Goal: Complete application form

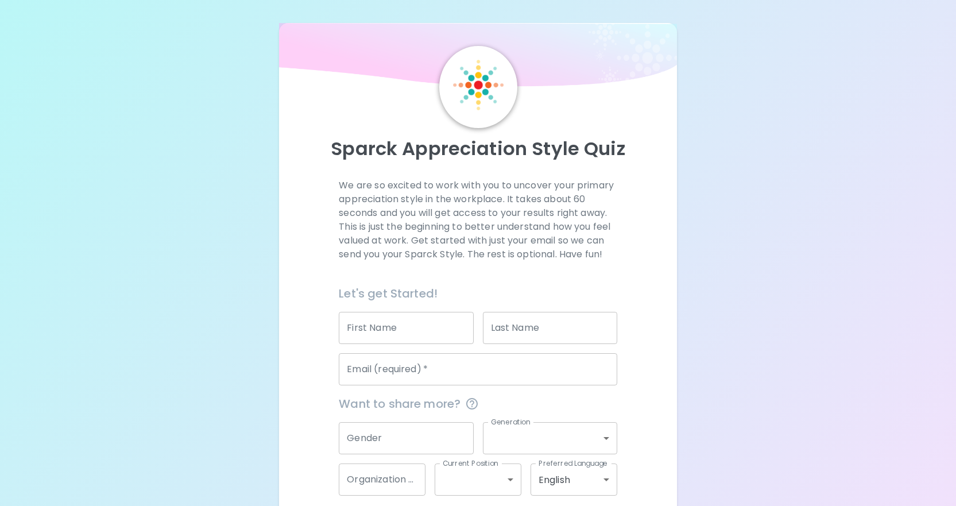
click at [394, 334] on input "First Name" at bounding box center [406, 328] width 134 height 32
type input "Sierra"
type input "[PERSON_NAME]"
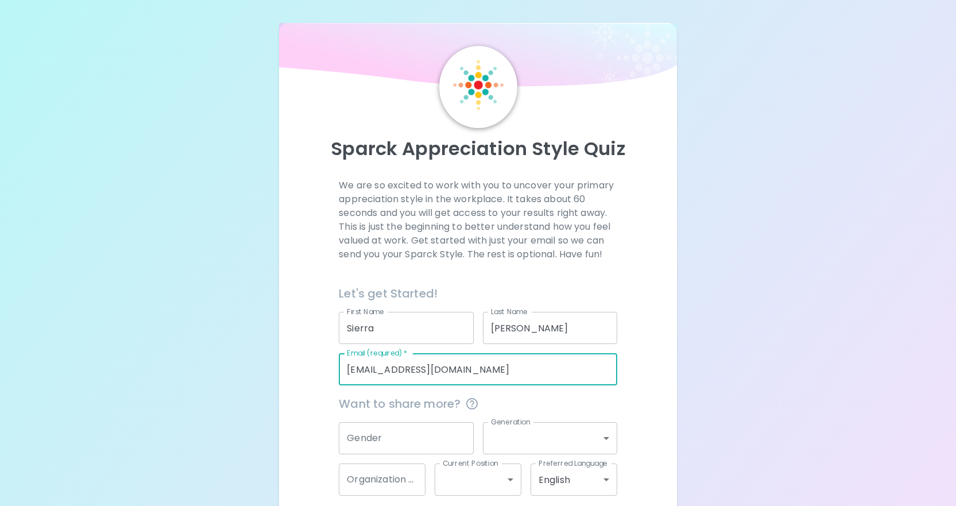
scroll to position [55, 0]
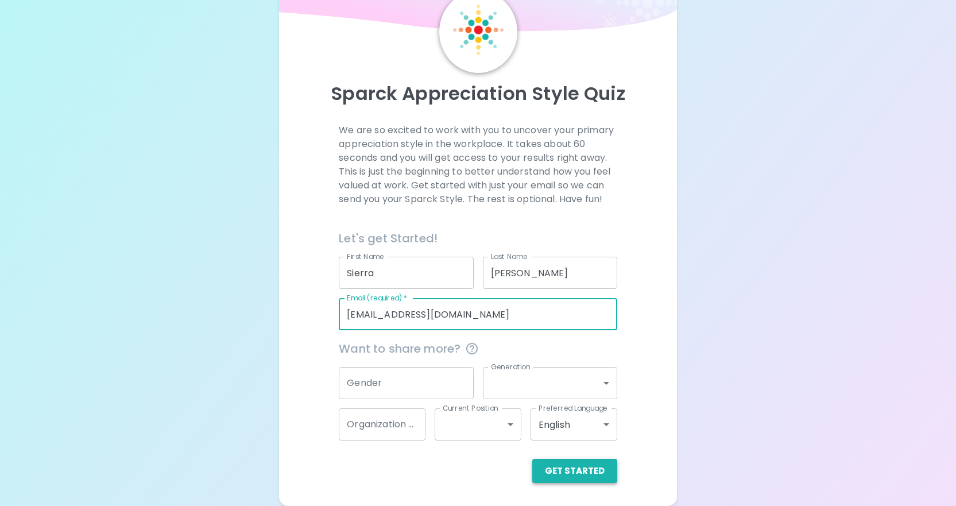
type input "[EMAIL_ADDRESS][DOMAIN_NAME]"
click at [586, 472] on button "Get Started" at bounding box center [574, 471] width 85 height 24
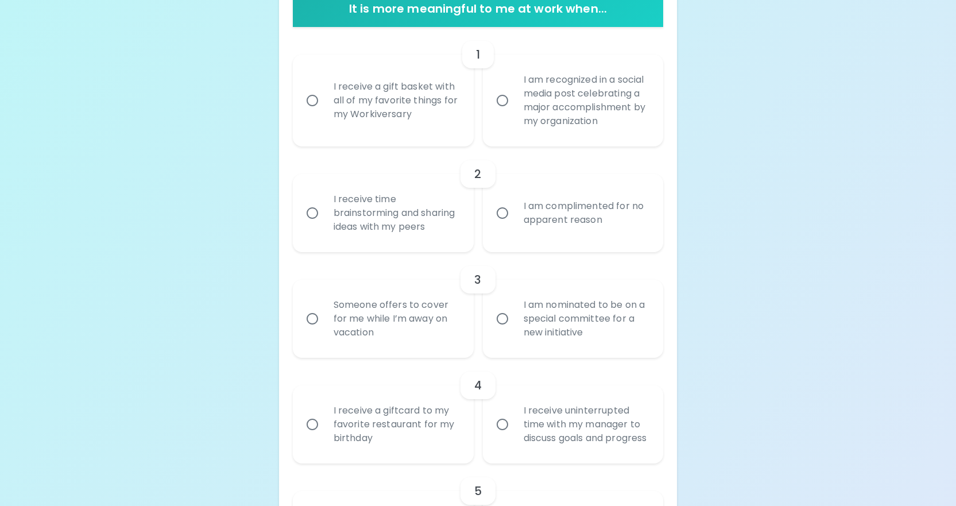
scroll to position [342, 0]
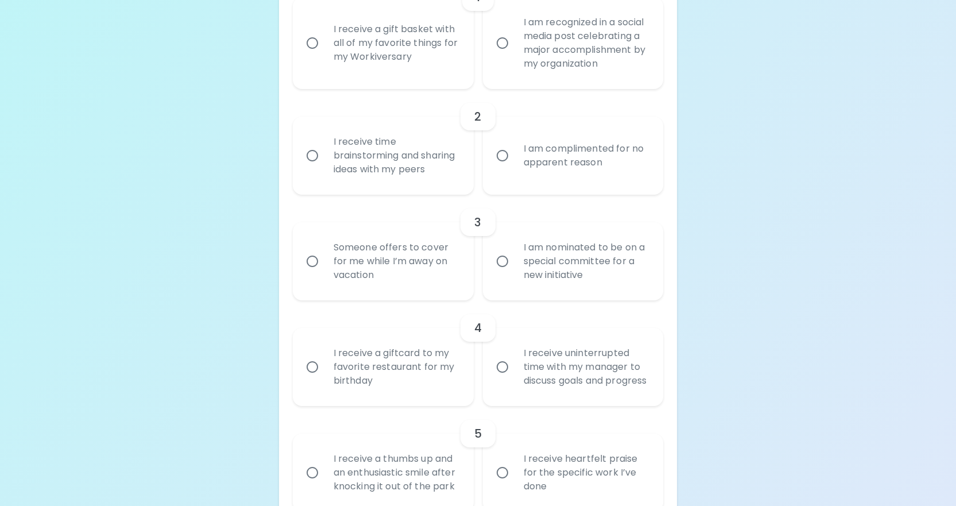
click at [378, 372] on div "I receive a giftcard to my favorite restaurant for my birthday" at bounding box center [396, 367] width 143 height 69
click at [325, 372] on input "I receive a giftcard to my favorite restaurant for my birthday" at bounding box center [312, 367] width 24 height 24
radio input "true"
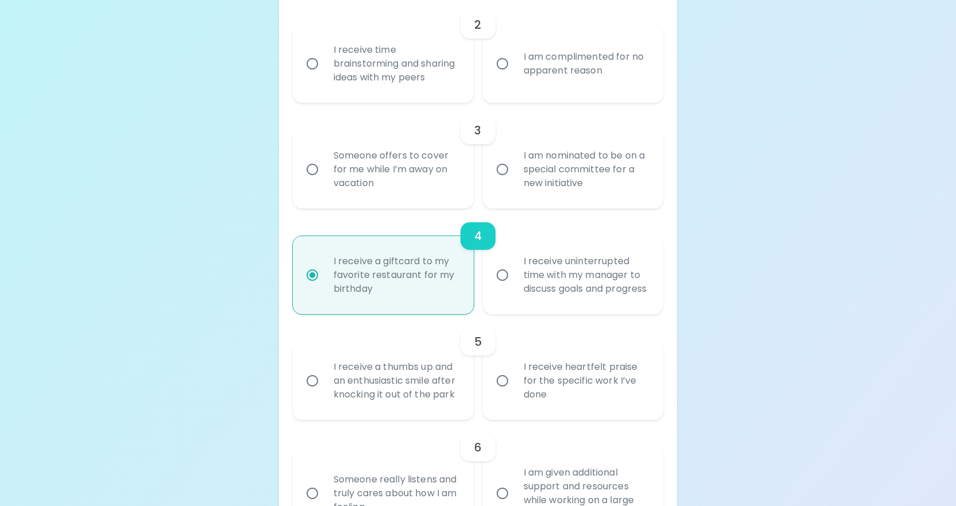
scroll to position [492, 0]
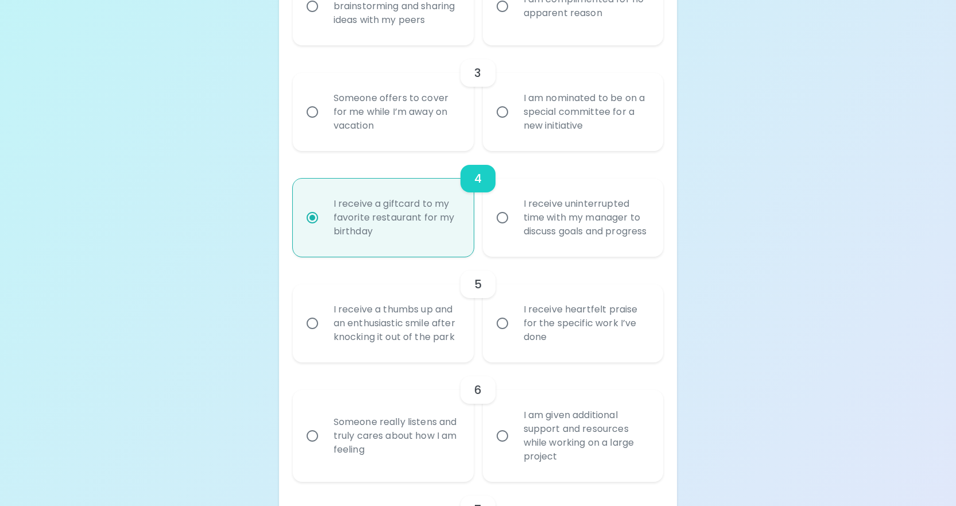
click at [595, 358] on div "I receive heartfelt praise for the specific work I’ve done" at bounding box center [586, 323] width 143 height 69
click at [515, 335] on input "I receive heartfelt praise for the specific work I’ve done" at bounding box center [503, 323] width 24 height 24
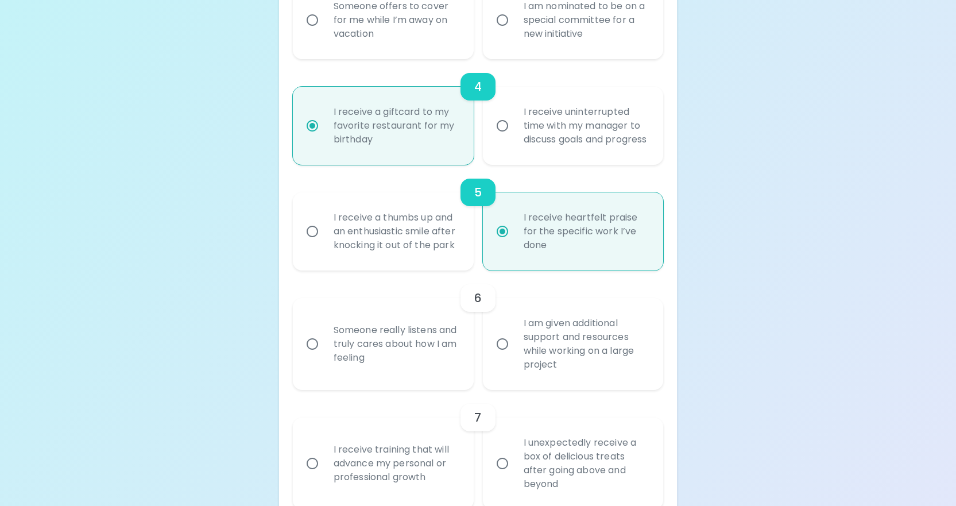
scroll to position [641, 0]
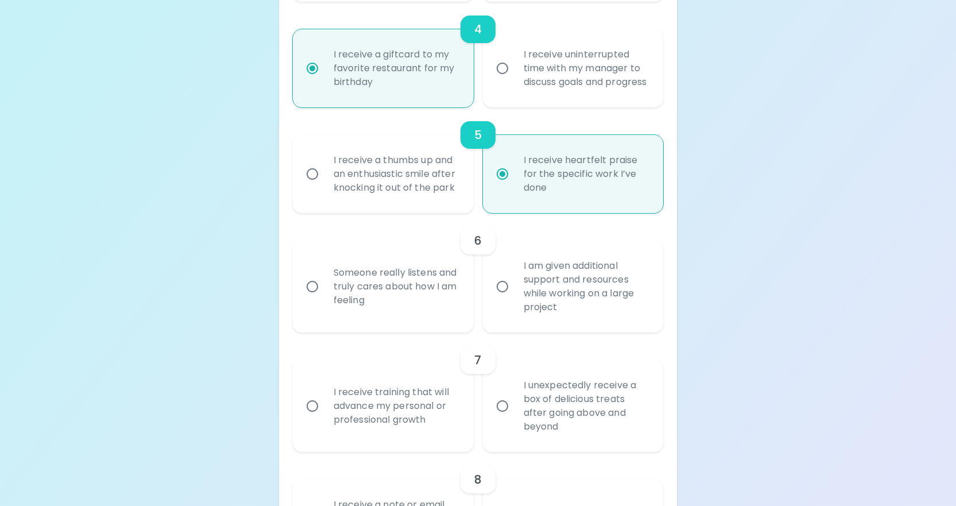
radio input "true"
click at [572, 321] on div "I am given additional support and resources while working on a large project" at bounding box center [586, 286] width 143 height 83
click at [515, 299] on input "I am given additional support and resources while working on a large project" at bounding box center [503, 287] width 24 height 24
radio input "false"
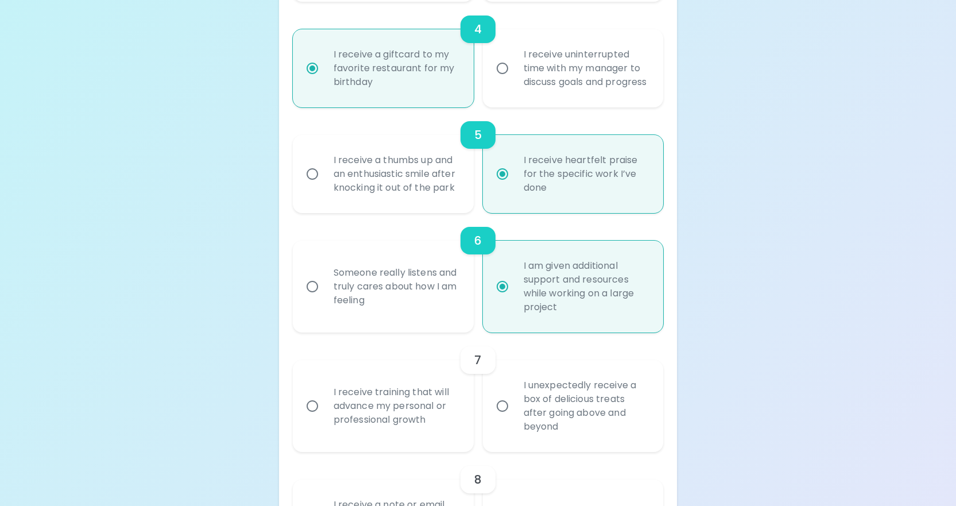
scroll to position [733, 0]
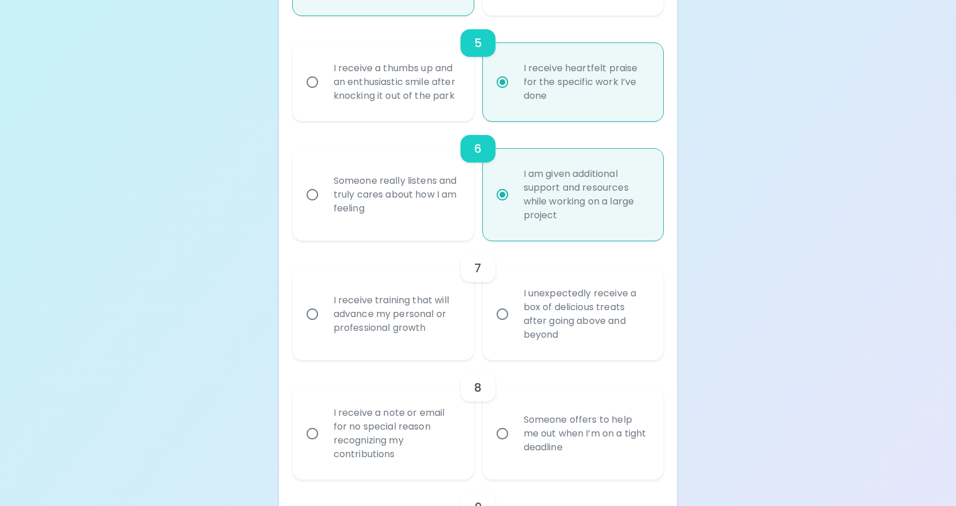
radio input "true"
click at [393, 229] on div "Someone really listens and truly cares about how I am feeling" at bounding box center [396, 194] width 143 height 69
click at [325, 207] on input "Someone really listens and truly cares about how I am feeling" at bounding box center [312, 195] width 24 height 24
radio input "false"
radio input "true"
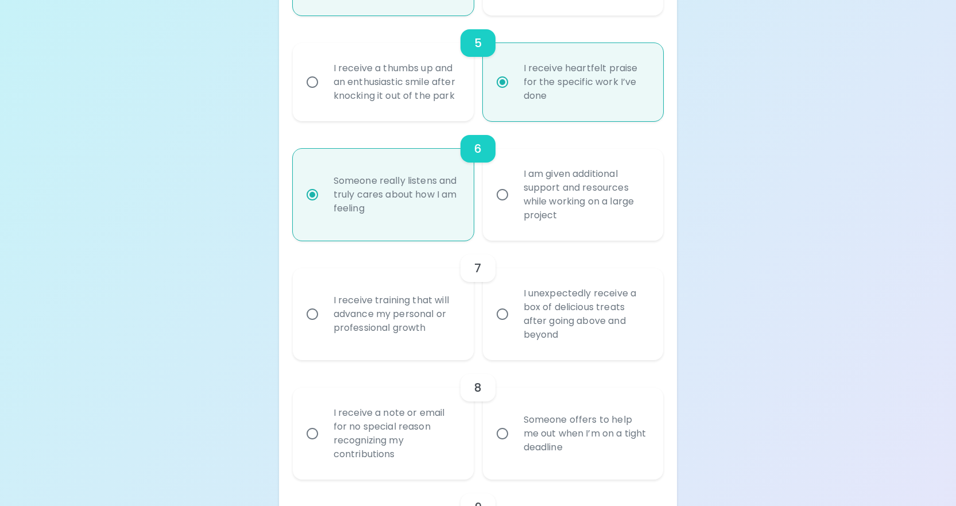
radio input "true"
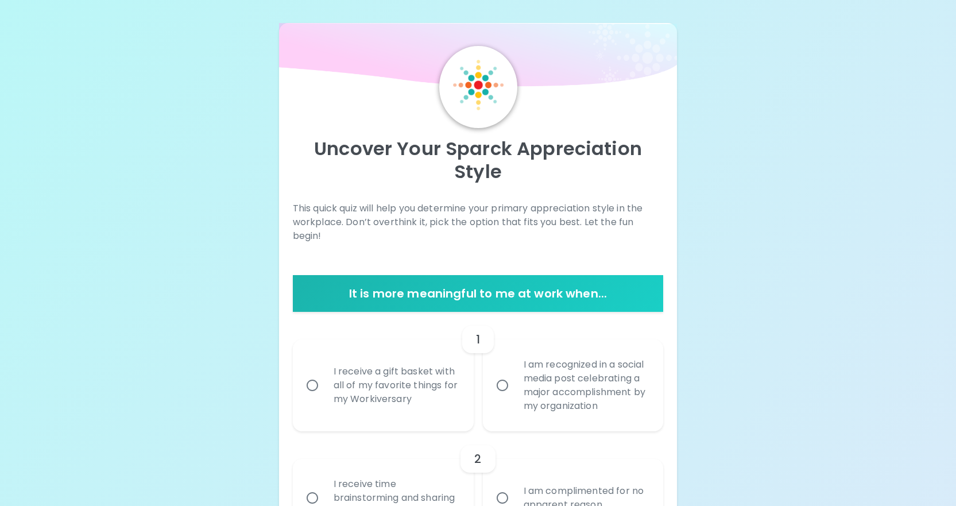
scroll to position [172, 0]
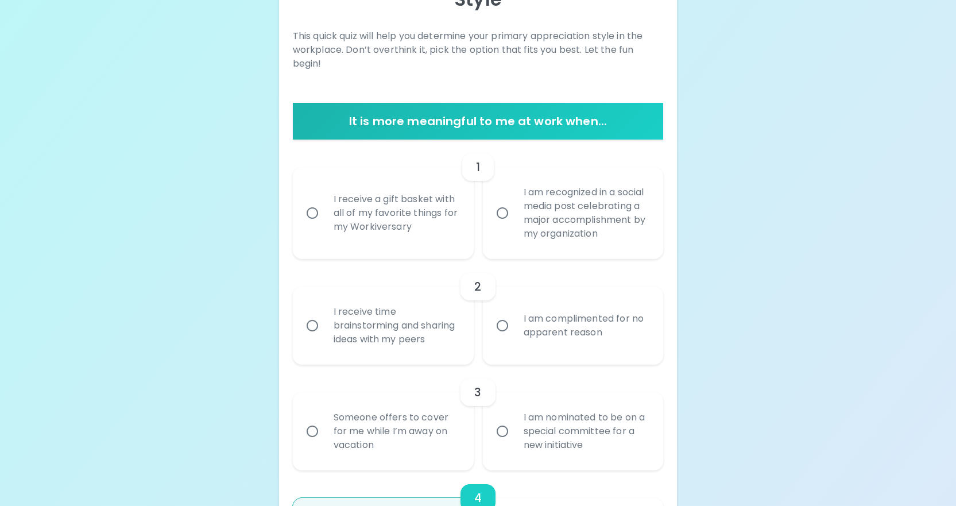
click at [439, 207] on div "I receive a gift basket with all of my favorite things for my Workiversary" at bounding box center [396, 213] width 143 height 69
click at [325, 207] on input "I receive a gift basket with all of my favorite things for my Workiversary" at bounding box center [312, 213] width 24 height 24
radio input "false"
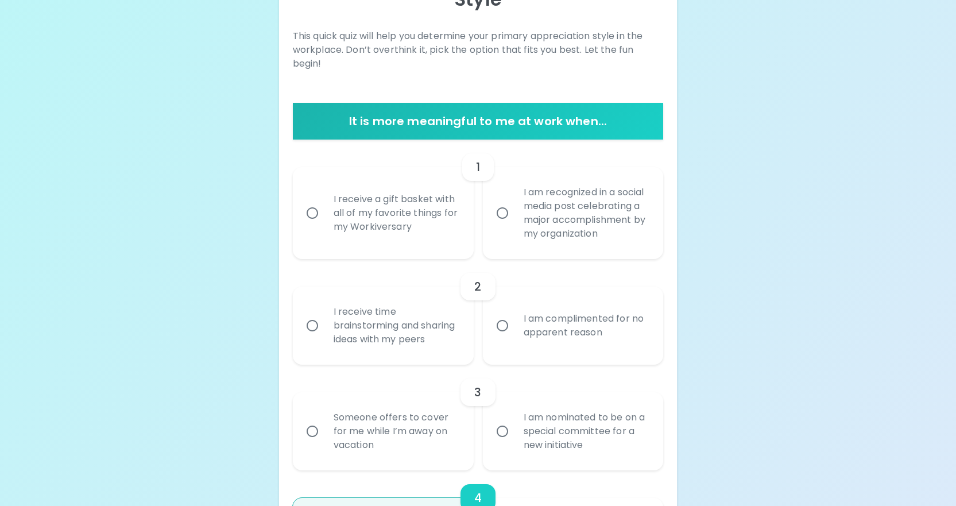
scroll to position [264, 0]
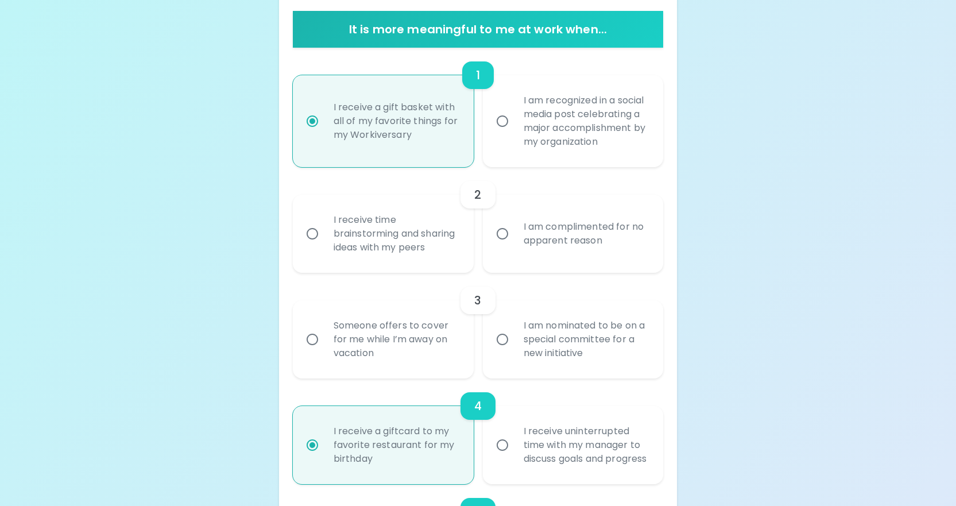
radio input "true"
click at [409, 242] on div "I receive time brainstorming and sharing ideas with my peers" at bounding box center [396, 233] width 143 height 69
click at [325, 242] on input "I receive time brainstorming and sharing ideas with my peers" at bounding box center [312, 234] width 24 height 24
radio input "false"
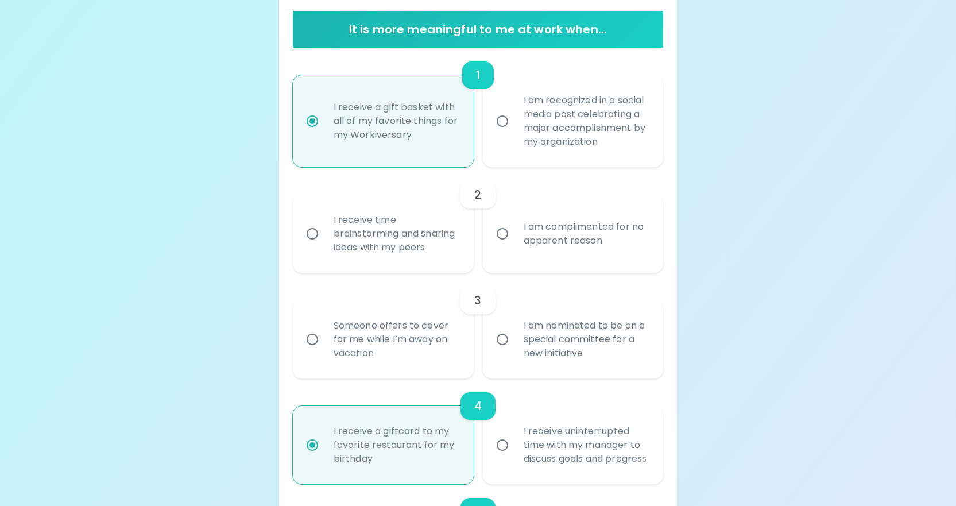
radio input "false"
radio input "true"
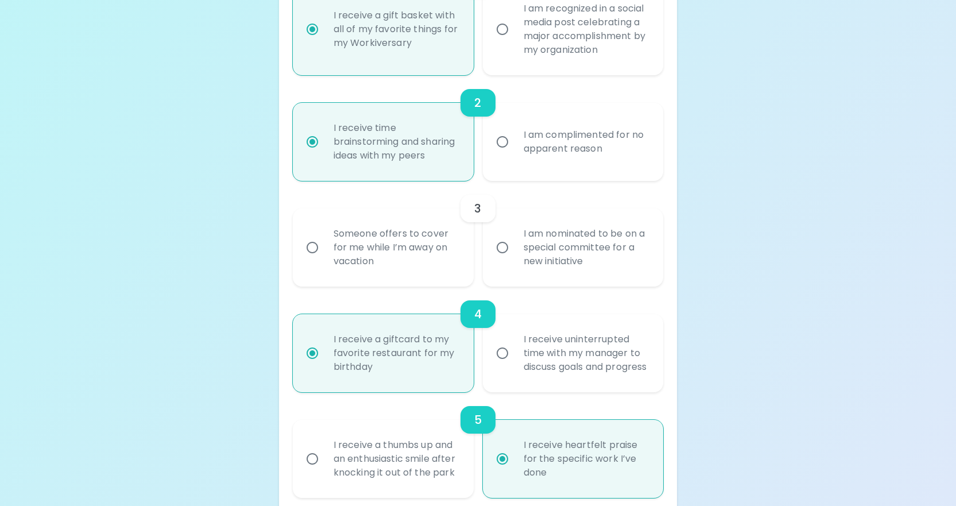
radio input "true"
click at [410, 258] on div "Someone offers to cover for me while I’m away on vacation" at bounding box center [396, 247] width 143 height 69
click at [325, 258] on input "Someone offers to cover for me while I’m away on vacation" at bounding box center [312, 247] width 24 height 24
radio input "false"
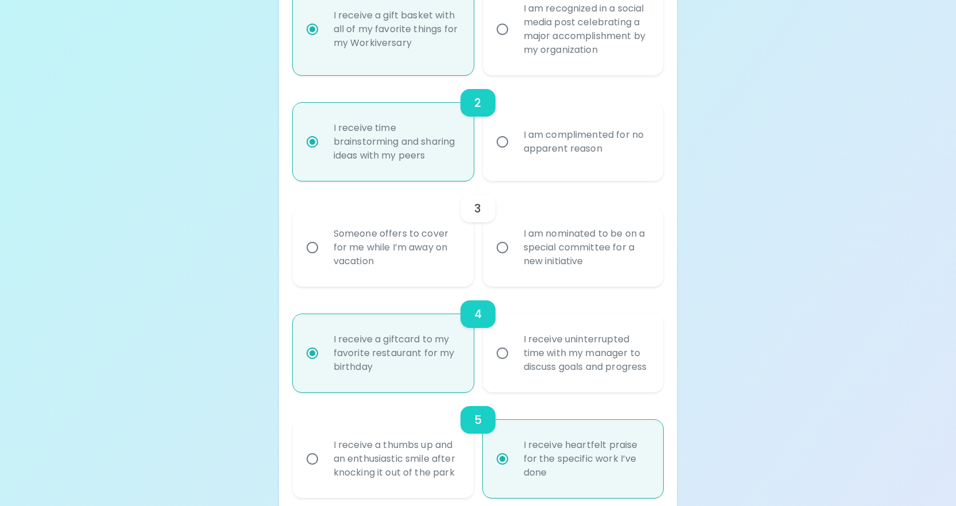
radio input "false"
radio input "true"
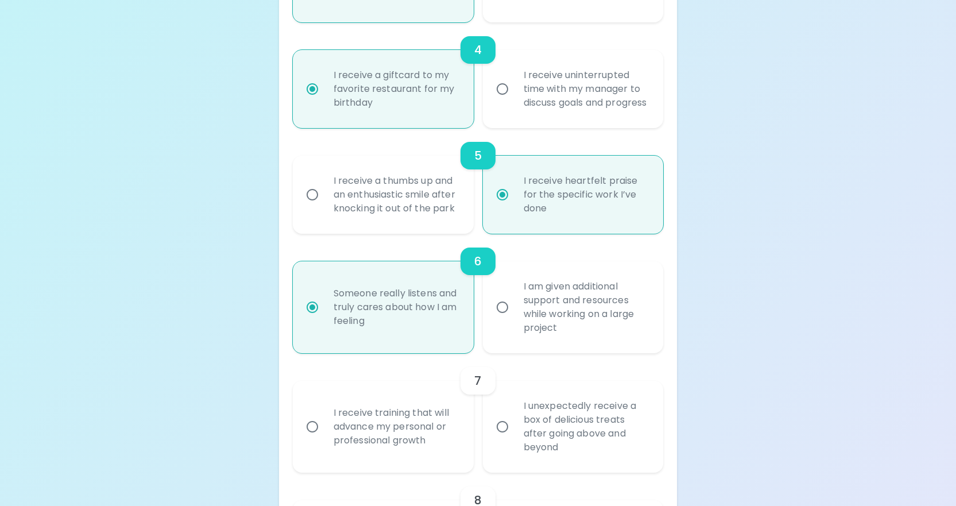
scroll to position [793, 0]
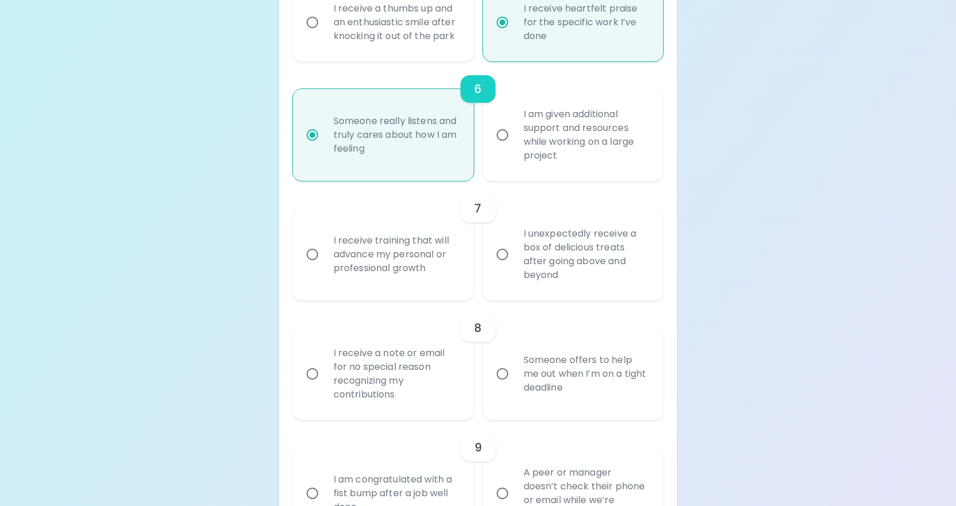
radio input "true"
click at [379, 276] on div "I receive training that will advance my personal or professional growth" at bounding box center [396, 254] width 143 height 69
click at [325, 267] on input "I receive training that will advance my personal or professional growth" at bounding box center [312, 254] width 24 height 24
radio input "false"
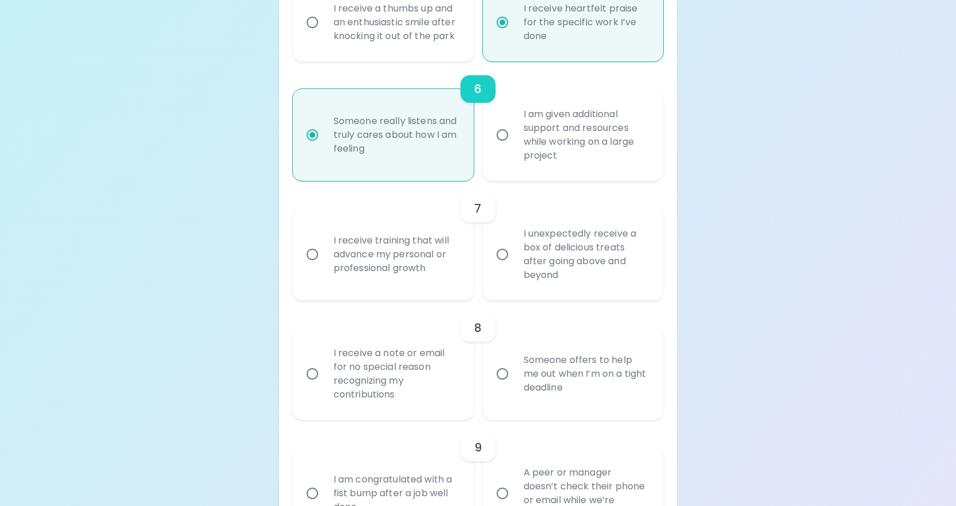
radio input "false"
radio input "true"
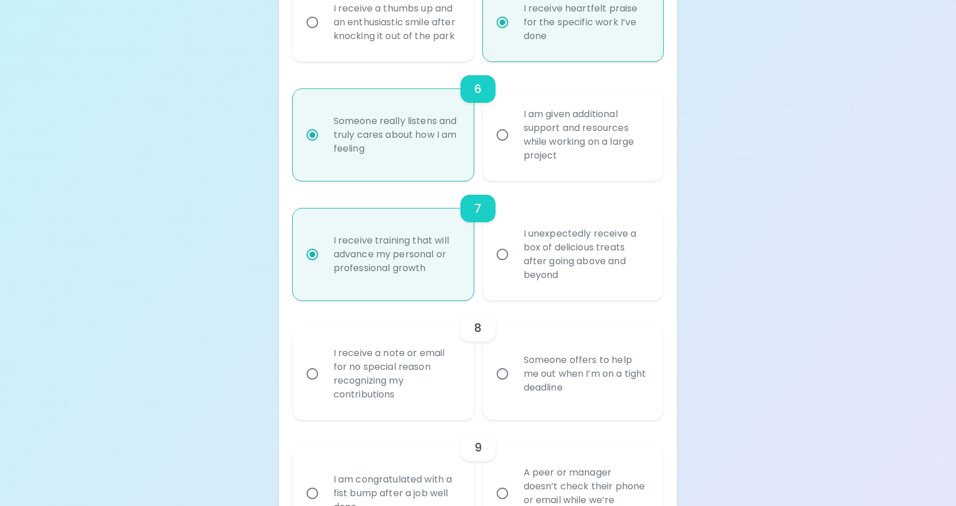
scroll to position [885, 0]
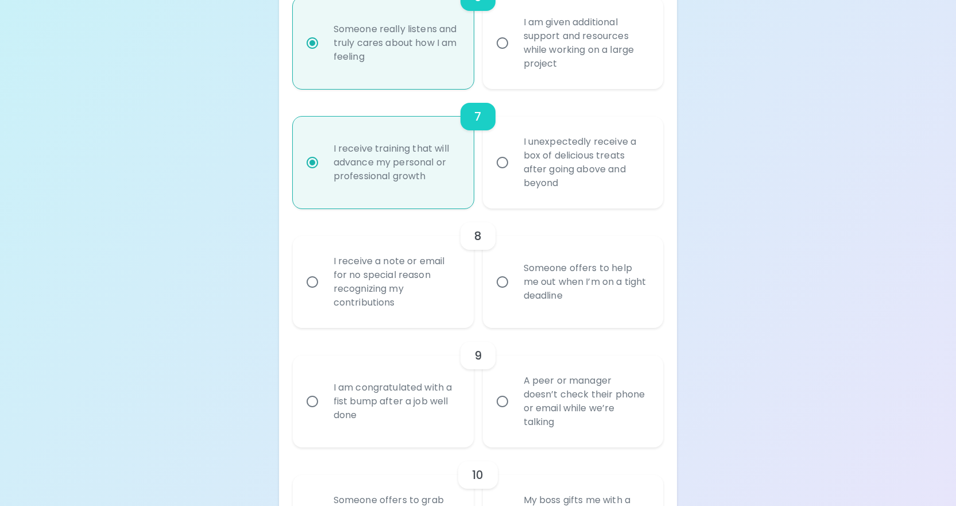
radio input "true"
click at [445, 301] on div "I receive a note or email for no special reason recognizing my contributions" at bounding box center [396, 282] width 143 height 83
click at [325, 294] on input "I receive a note or email for no special reason recognizing my contributions" at bounding box center [312, 282] width 24 height 24
radio input "false"
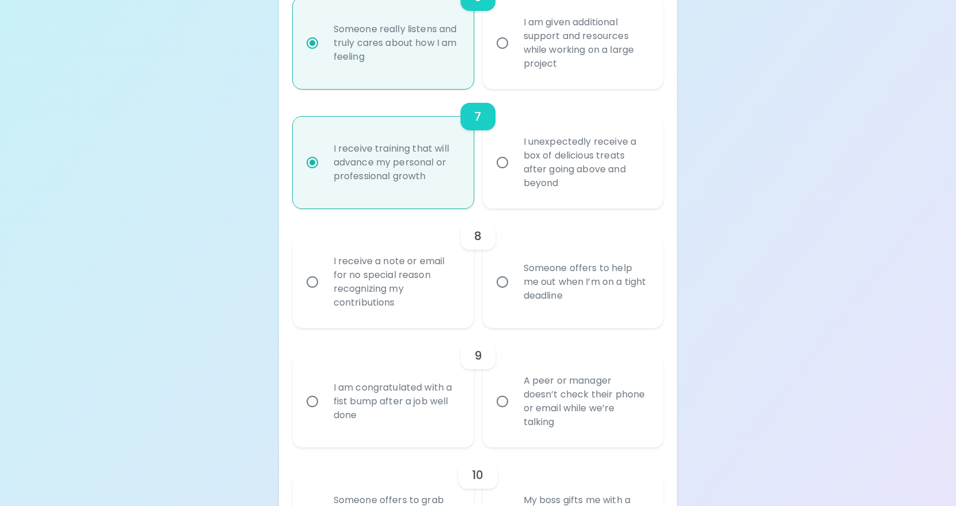
radio input "false"
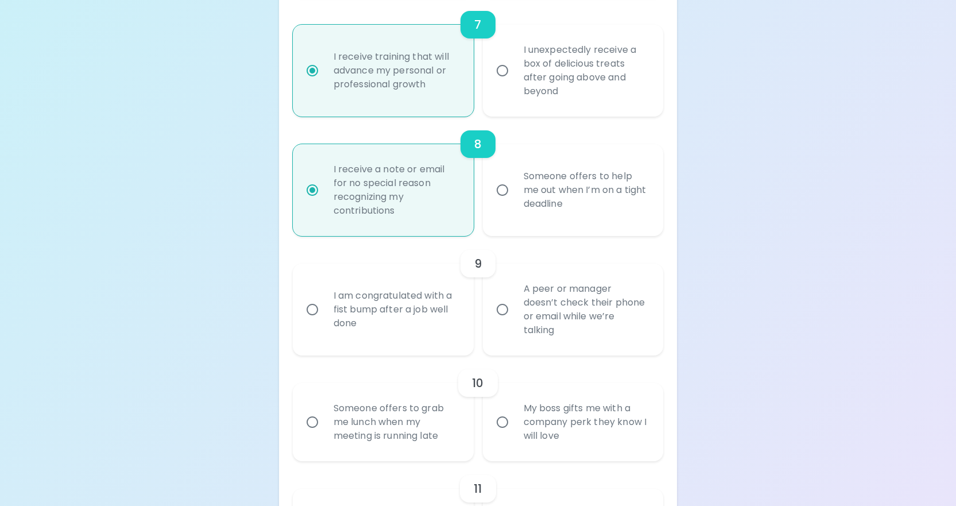
scroll to position [1034, 0]
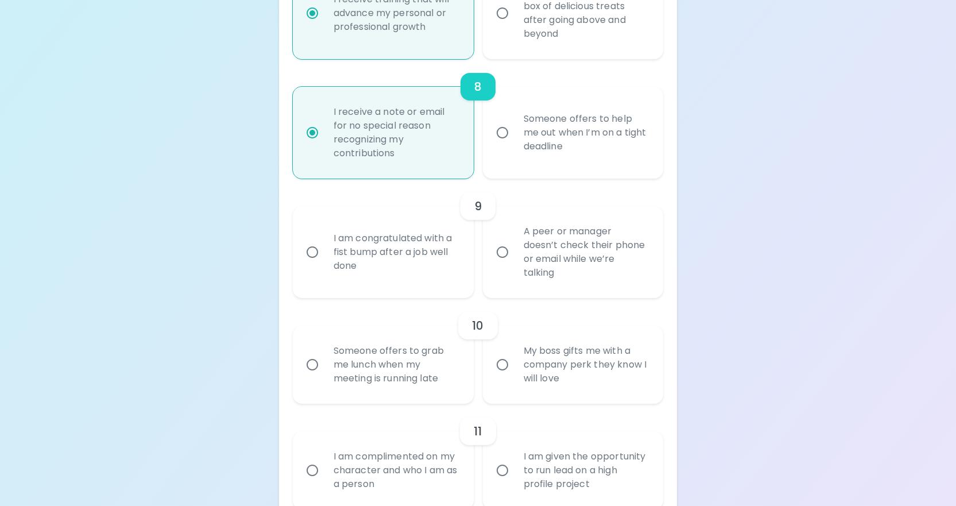
radio input "true"
click at [420, 287] on div "I am congratulated with a fist bump after a job well done" at bounding box center [396, 252] width 143 height 69
click at [325, 264] on input "I am congratulated with a fist bump after a job well done" at bounding box center [312, 252] width 24 height 24
radio input "false"
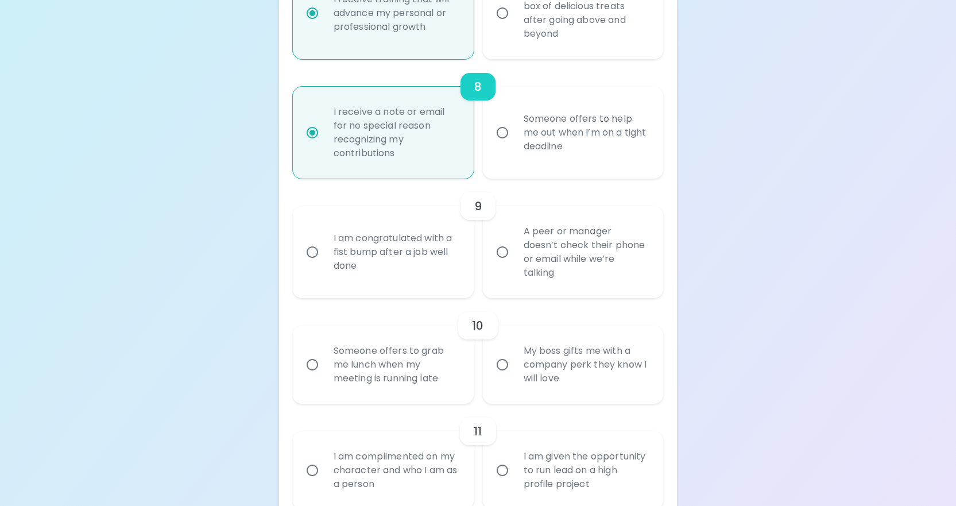
radio input "false"
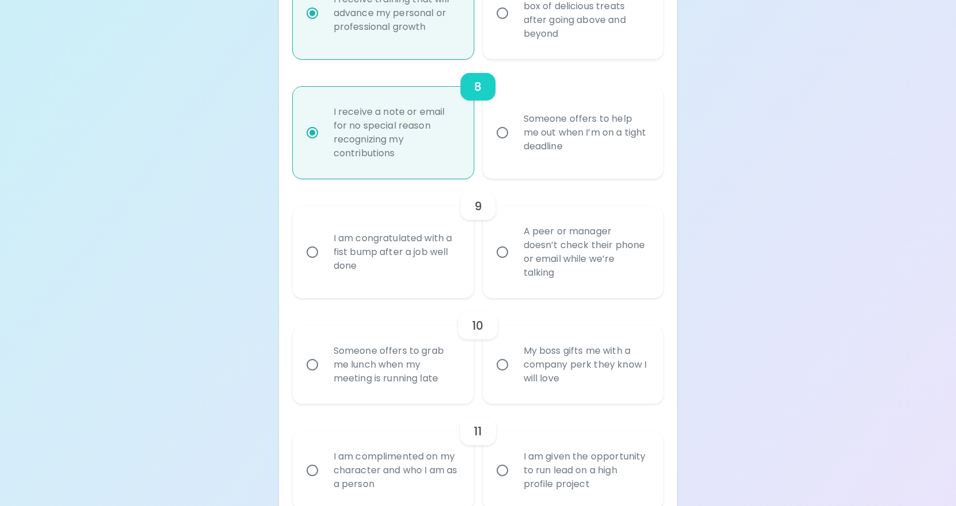
scroll to position [1126, 0]
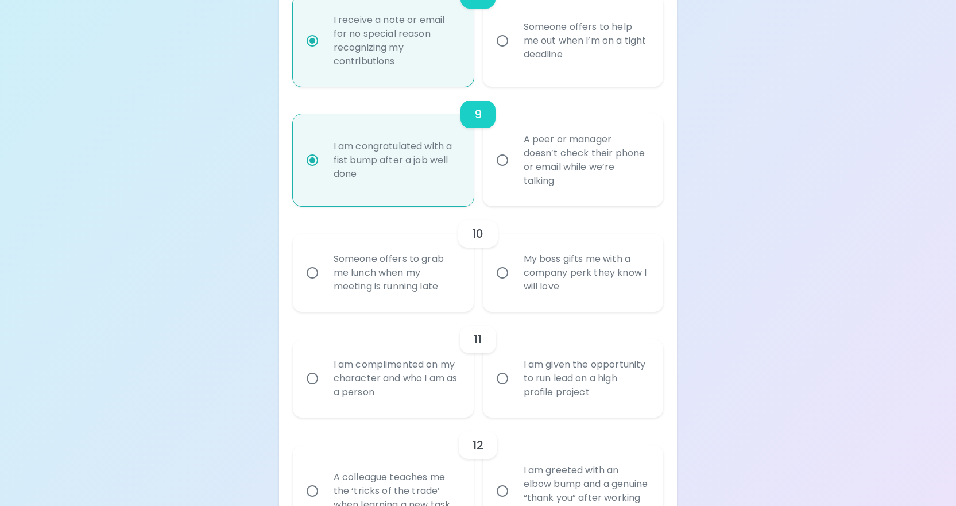
radio input "true"
click at [419, 289] on div "Someone offers to grab me lunch when my meeting is running late" at bounding box center [396, 272] width 143 height 69
click at [325, 285] on input "Someone offers to grab me lunch when my meeting is running late" at bounding box center [312, 273] width 24 height 24
radio input "false"
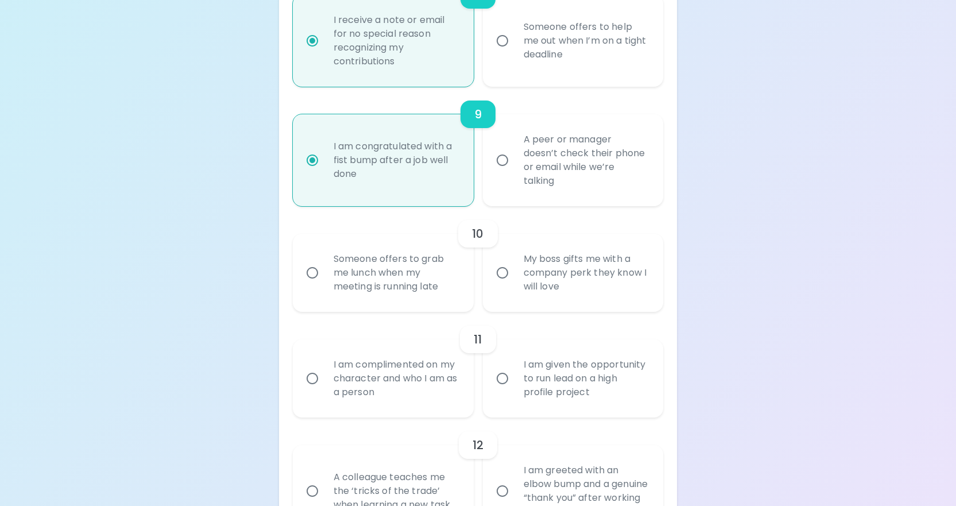
radio input "false"
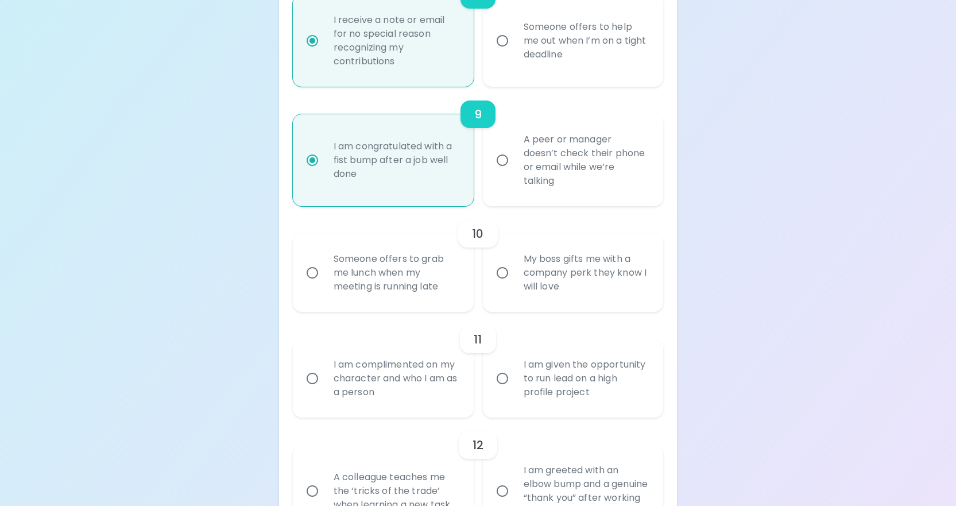
radio input "false"
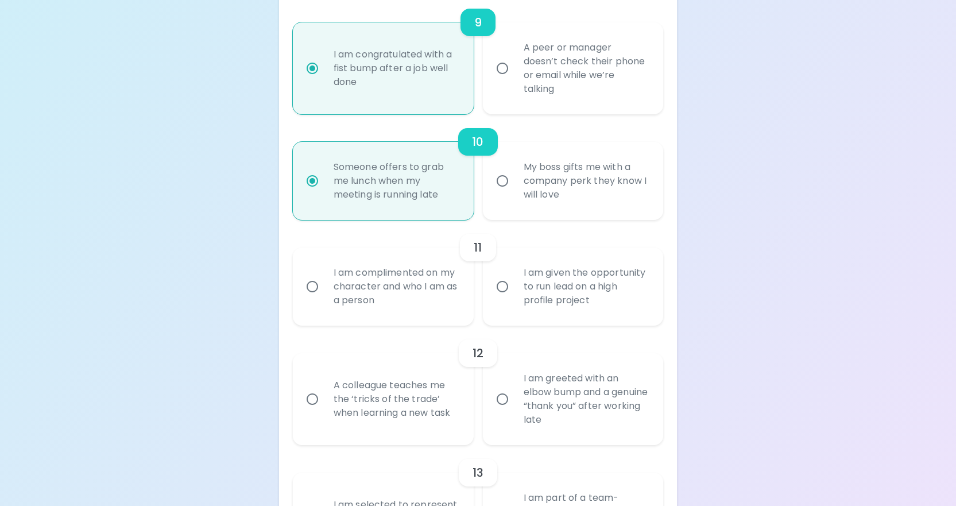
radio input "true"
click at [431, 315] on div "I am complimented on my character and who I am as a person" at bounding box center [396, 286] width 143 height 69
click at [325, 299] on input "I am complimented on my character and who I am as a person" at bounding box center [312, 287] width 24 height 24
radio input "false"
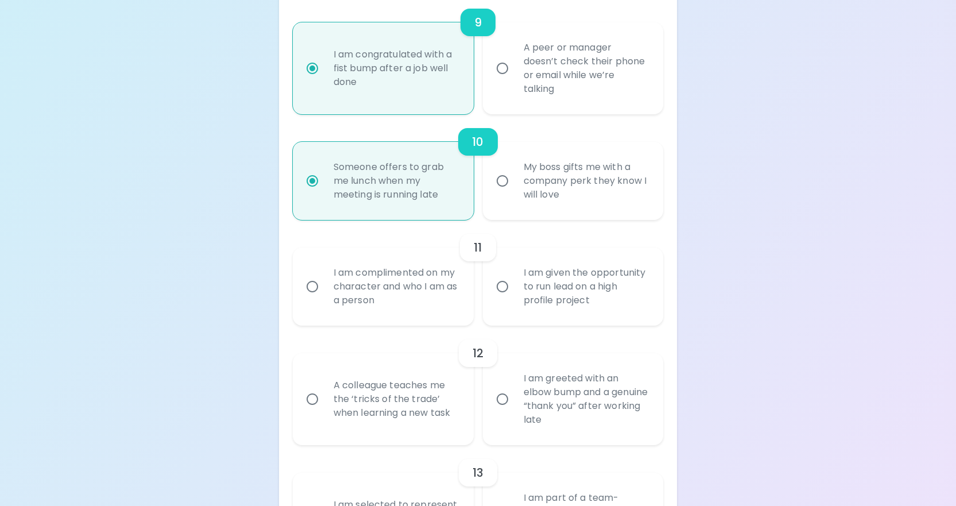
radio input "false"
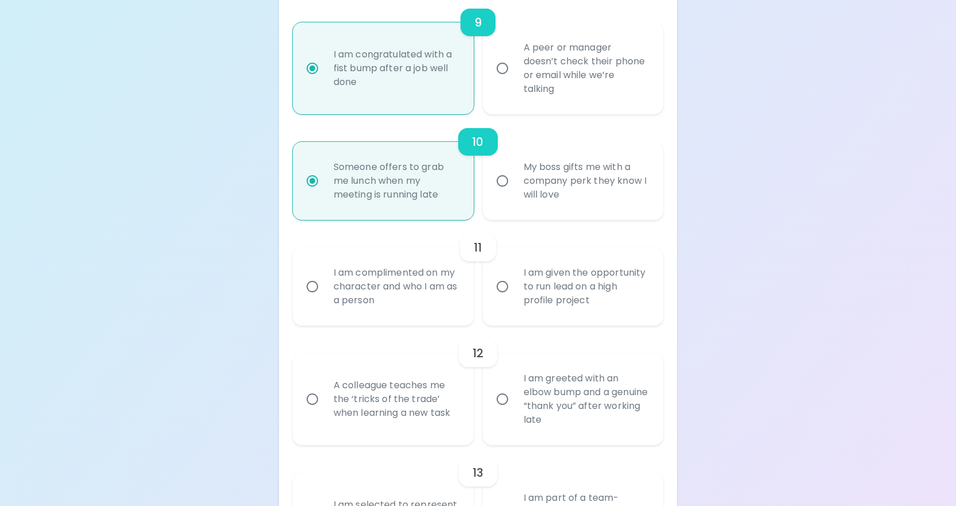
radio input "false"
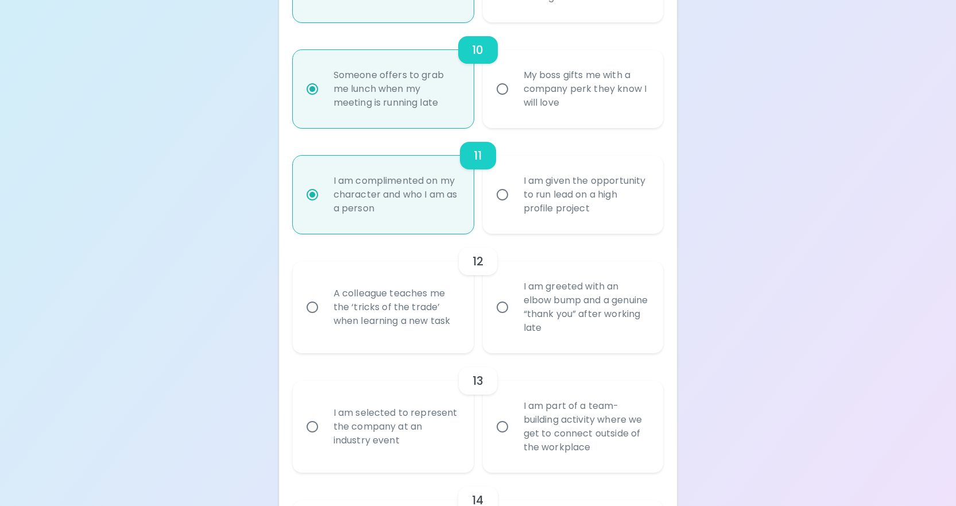
radio input "true"
click at [424, 342] on div "A colleague teaches me the ‘tricks of the trade’ when learning a new task" at bounding box center [396, 307] width 143 height 69
click at [325, 319] on input "A colleague teaches me the ‘tricks of the trade’ when learning a new task" at bounding box center [312, 307] width 24 height 24
radio input "false"
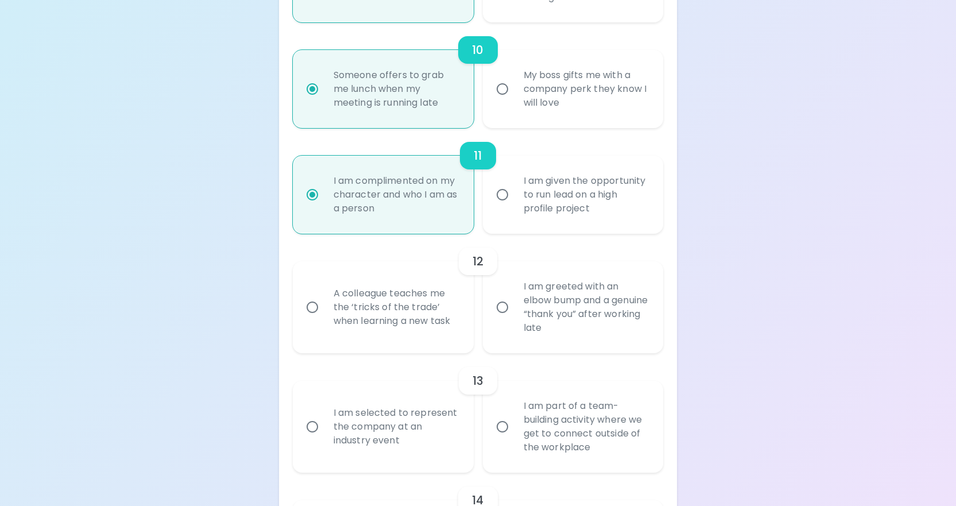
radio input "false"
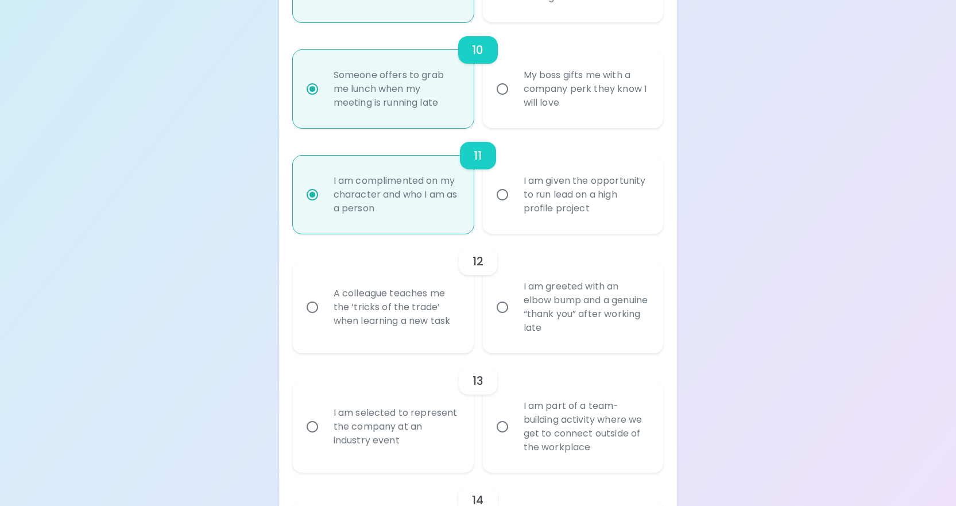
radio input "false"
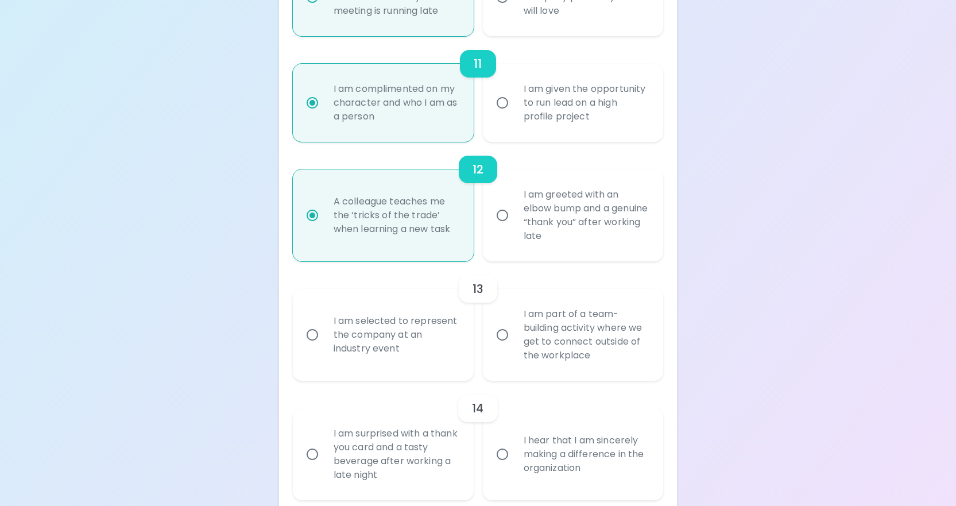
radio input "true"
click at [566, 363] on div "I am part of a team-building activity where we get to connect outside of the wo…" at bounding box center [586, 335] width 143 height 83
click at [515, 347] on input "I am part of a team-building activity where we get to connect outside of the wo…" at bounding box center [503, 335] width 24 height 24
radio input "false"
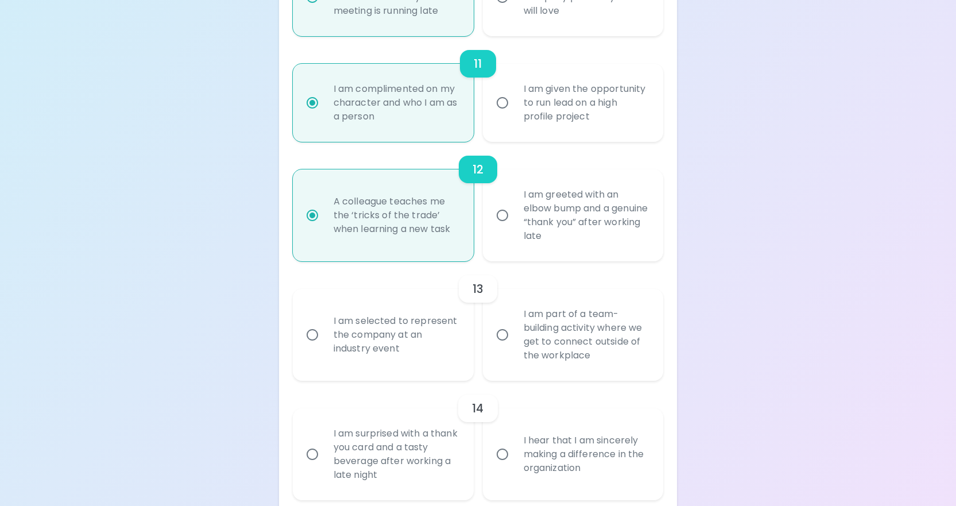
radio input "false"
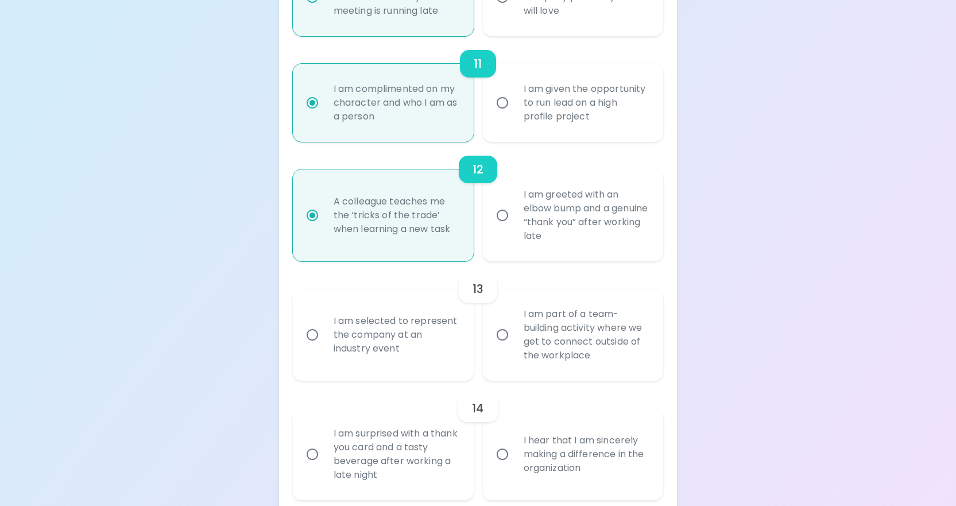
radio input "false"
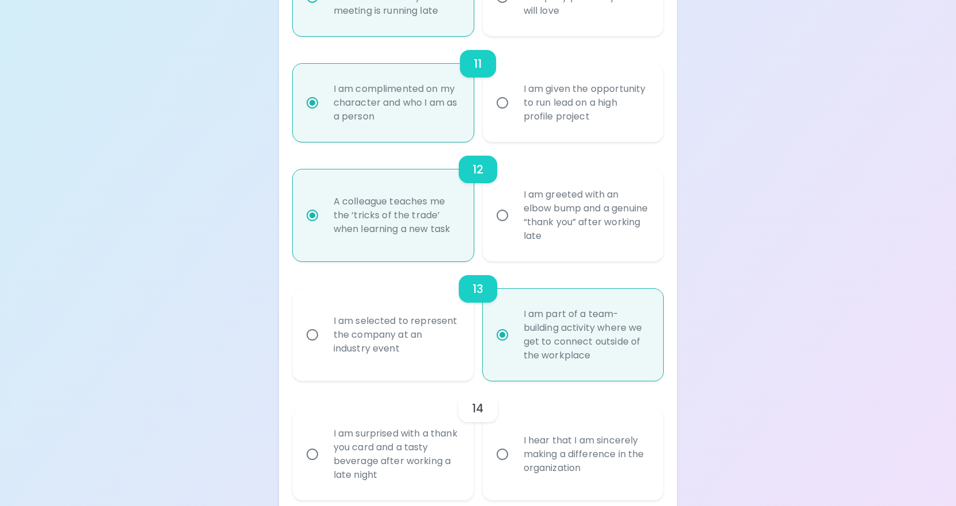
scroll to position [1493, 0]
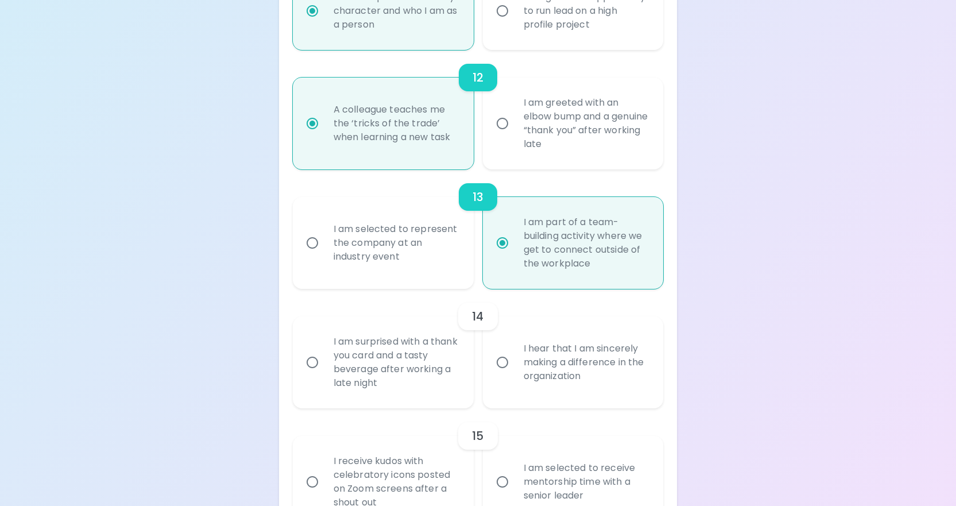
radio input "true"
click at [574, 391] on div "I hear that I am sincerely making a difference in the organization" at bounding box center [586, 362] width 143 height 69
click at [515, 374] on input "I hear that I am sincerely making a difference in the organization" at bounding box center [503, 362] width 24 height 24
radio input "false"
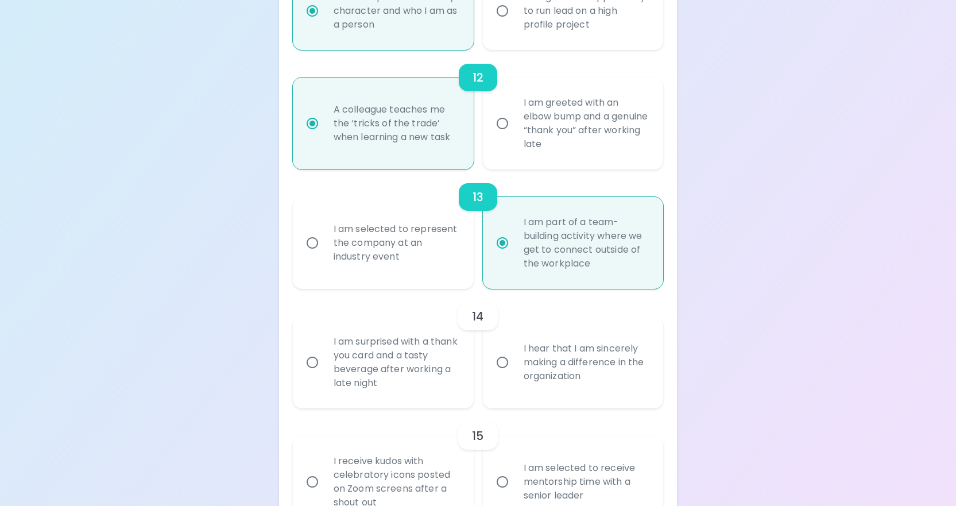
radio input "false"
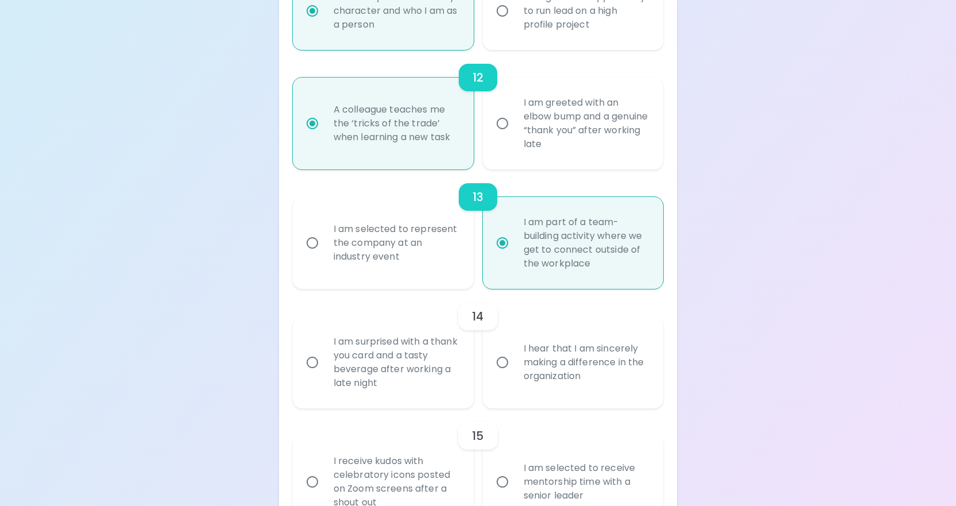
radio input "false"
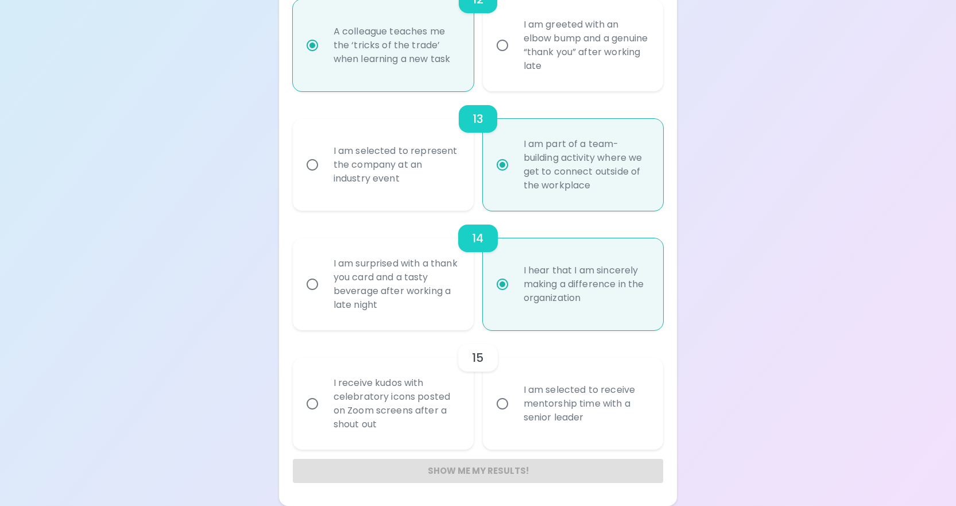
scroll to position [1599, 0]
radio input "true"
click at [557, 418] on div "I am selected to receive mentorship time with a senior leader" at bounding box center [586, 403] width 143 height 69
click at [515, 416] on input "I am selected to receive mentorship time with a senior leader" at bounding box center [503, 404] width 24 height 24
radio input "false"
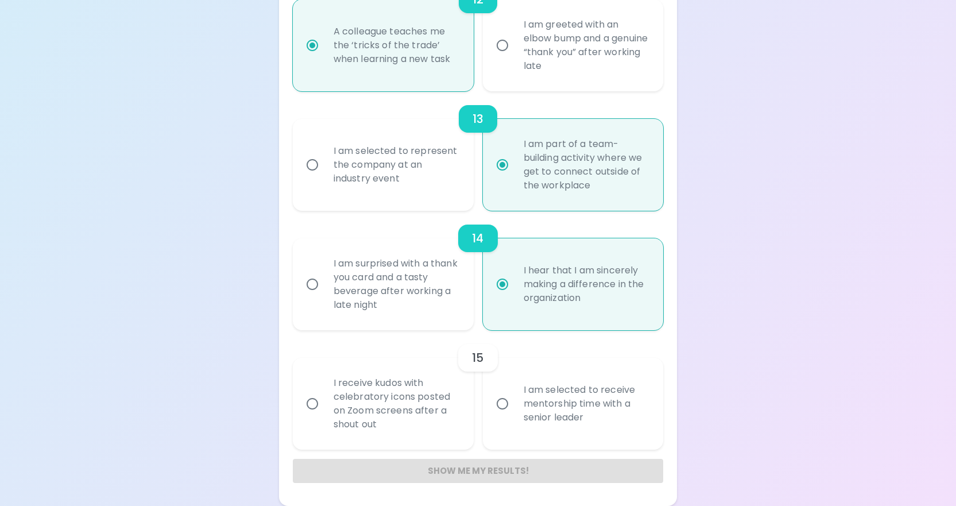
radio input "false"
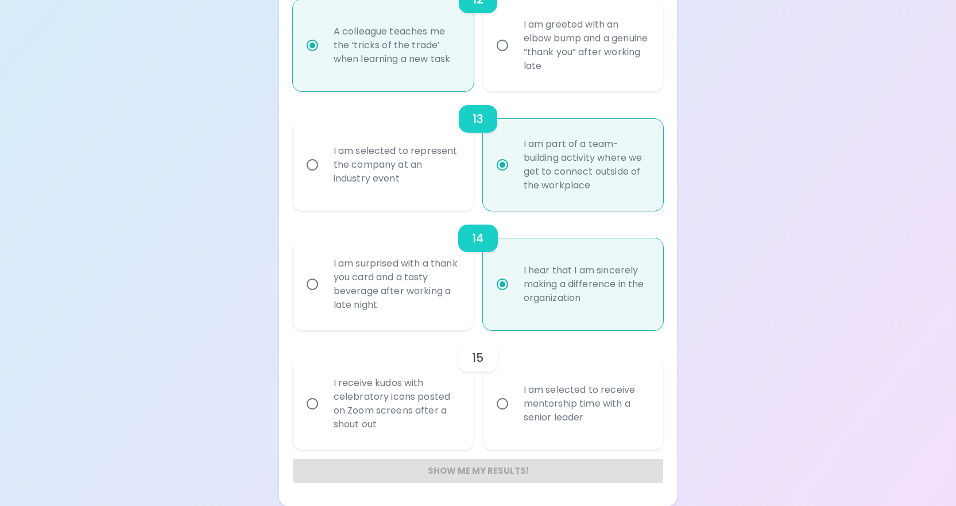
radio input "false"
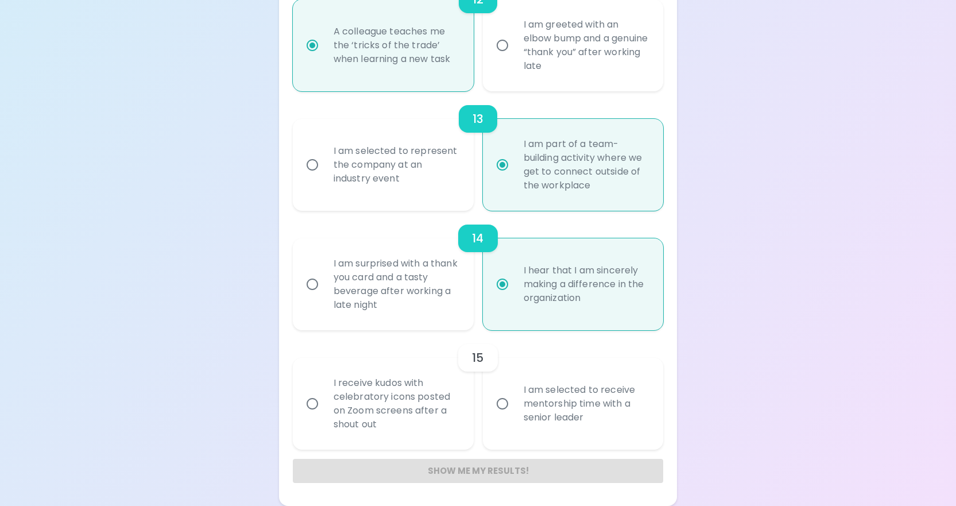
radio input "false"
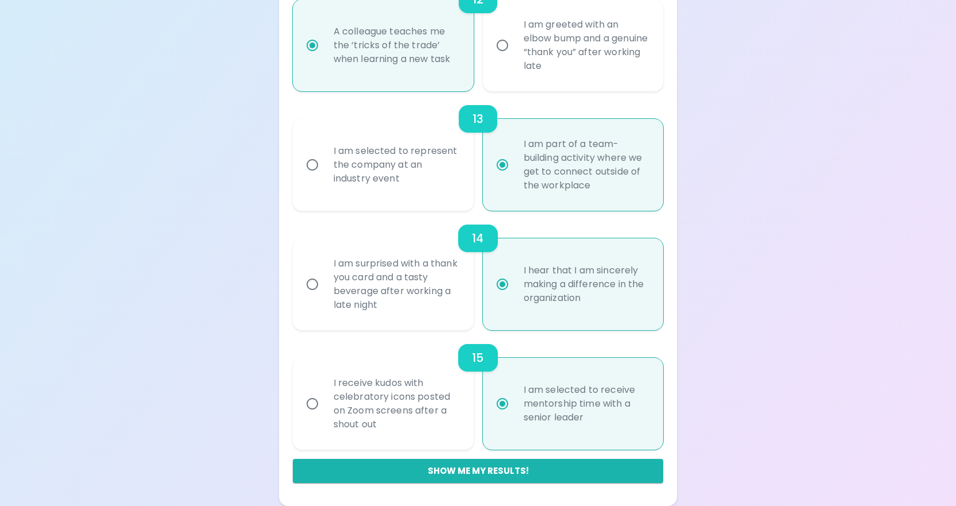
radio input "true"
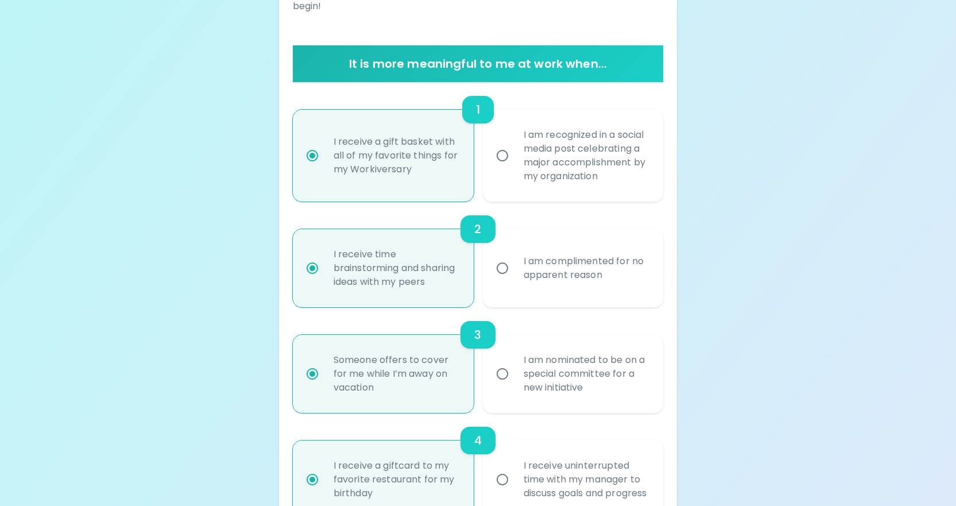
scroll to position [287, 0]
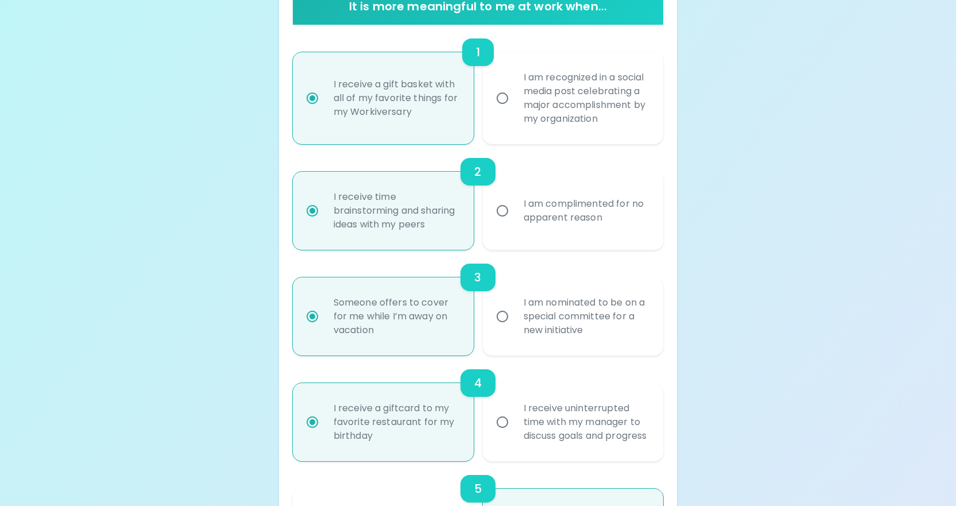
click at [515, 219] on div "I am complimented for no apparent reason" at bounding box center [586, 210] width 143 height 55
click at [515, 219] on input "I am complimented for no apparent reason" at bounding box center [503, 211] width 24 height 24
radio input "false"
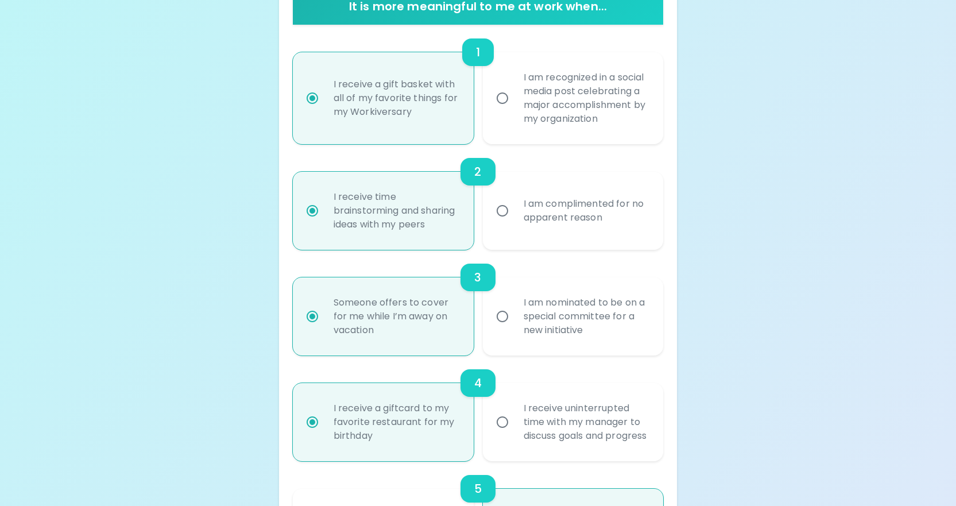
radio input "false"
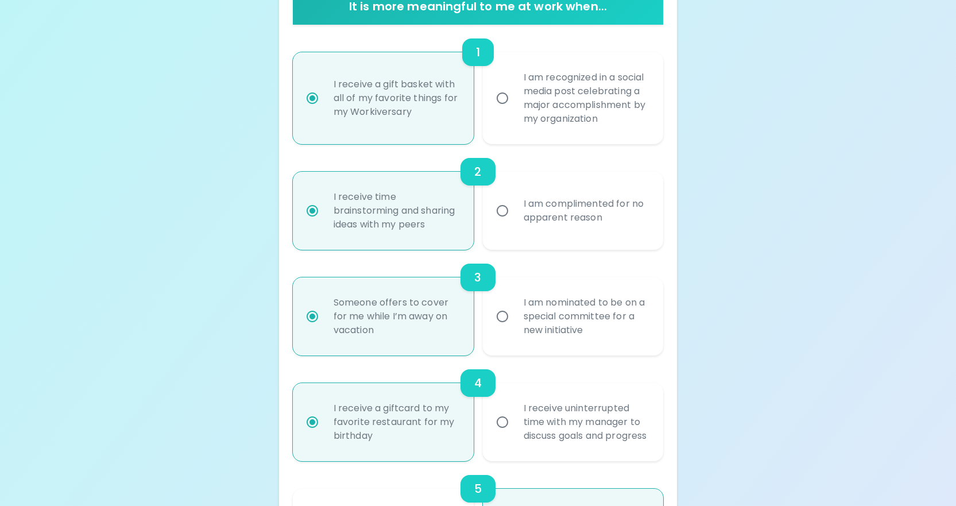
radio input "false"
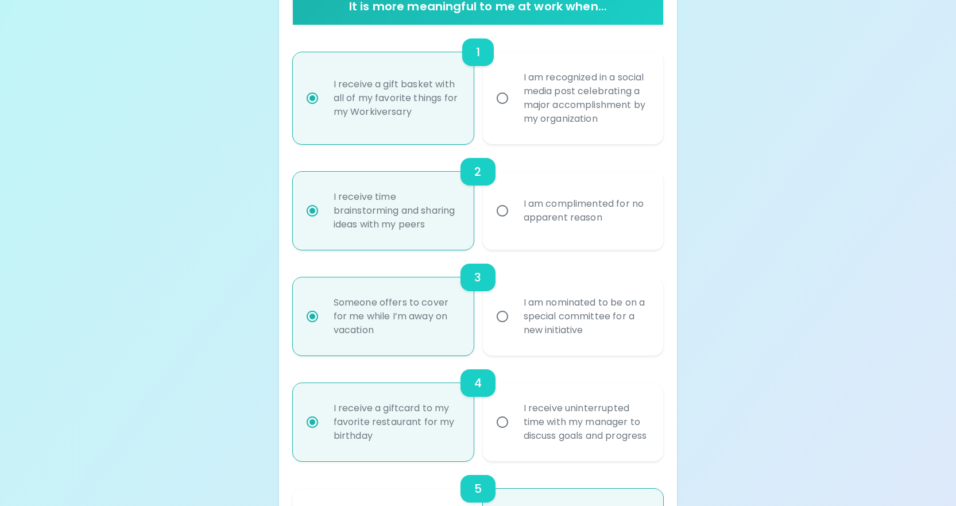
radio input "false"
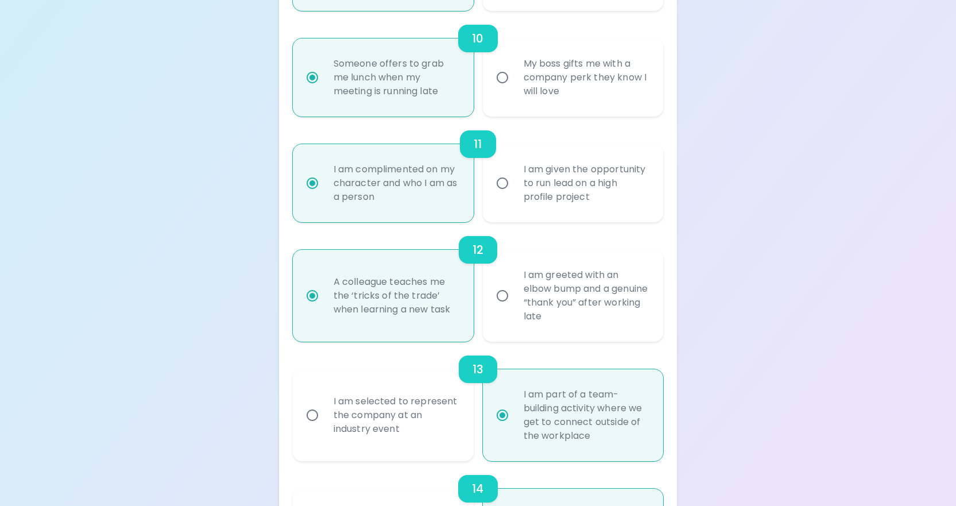
scroll to position [1599, 0]
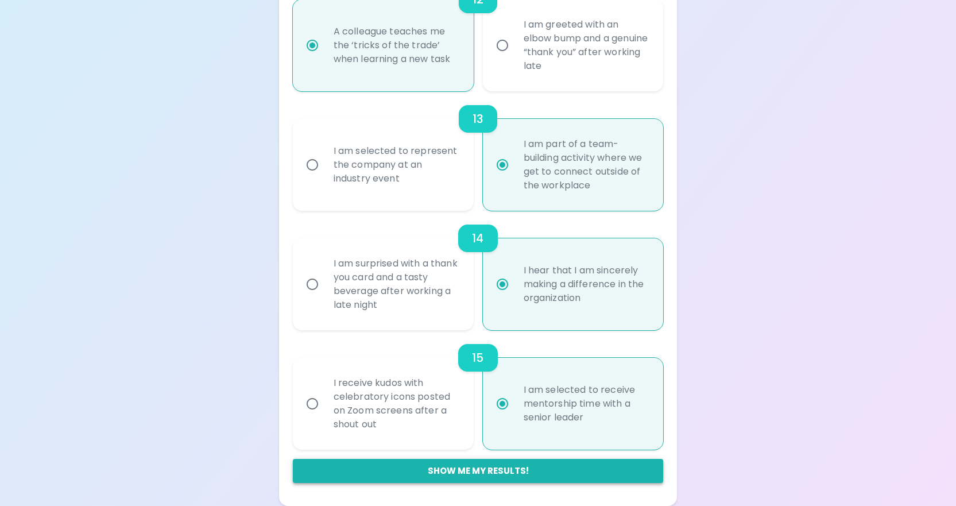
radio input "true"
click at [455, 476] on button "Show me my results!" at bounding box center [478, 471] width 371 height 24
radio input "false"
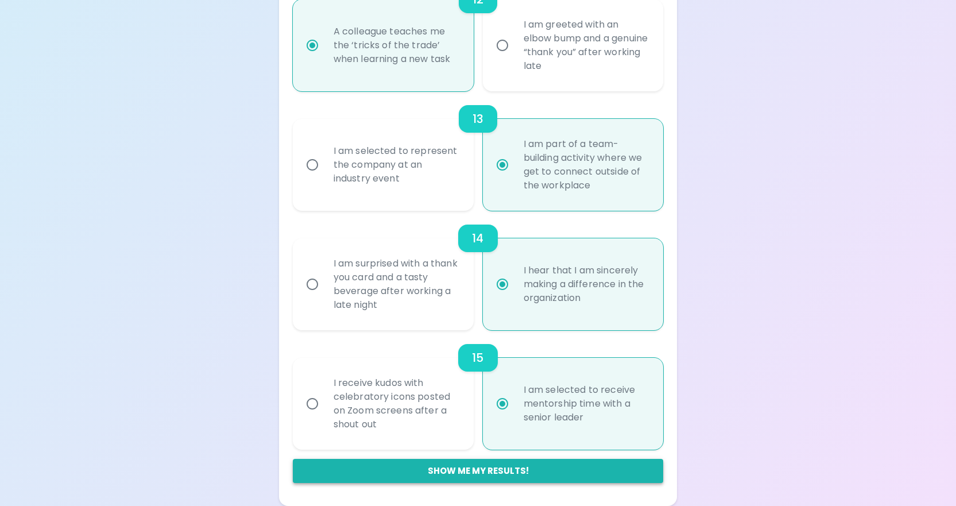
radio input "false"
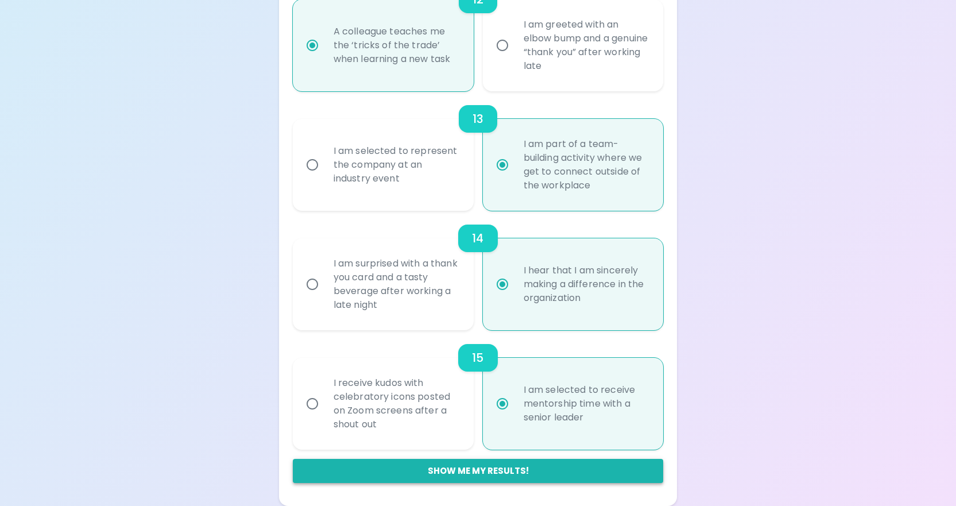
radio input "false"
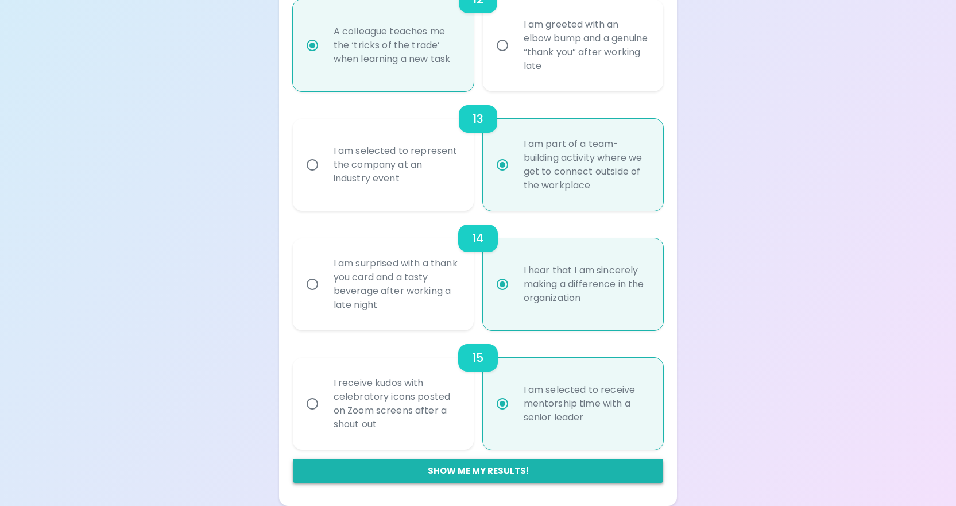
radio input "true"
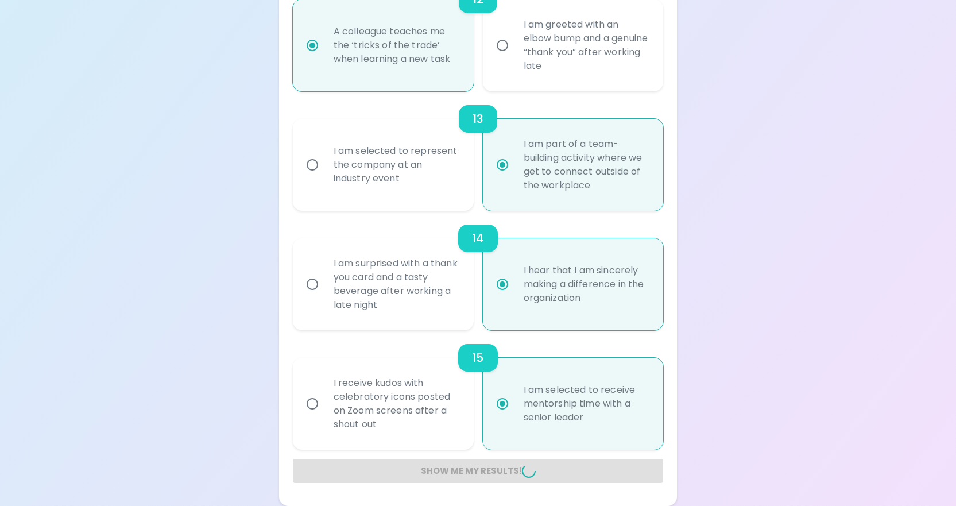
radio input "false"
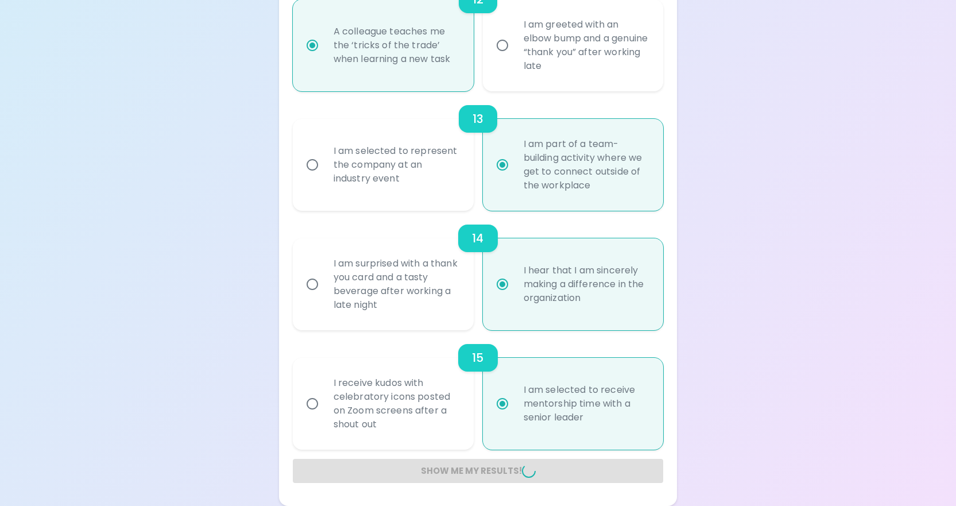
radio input "false"
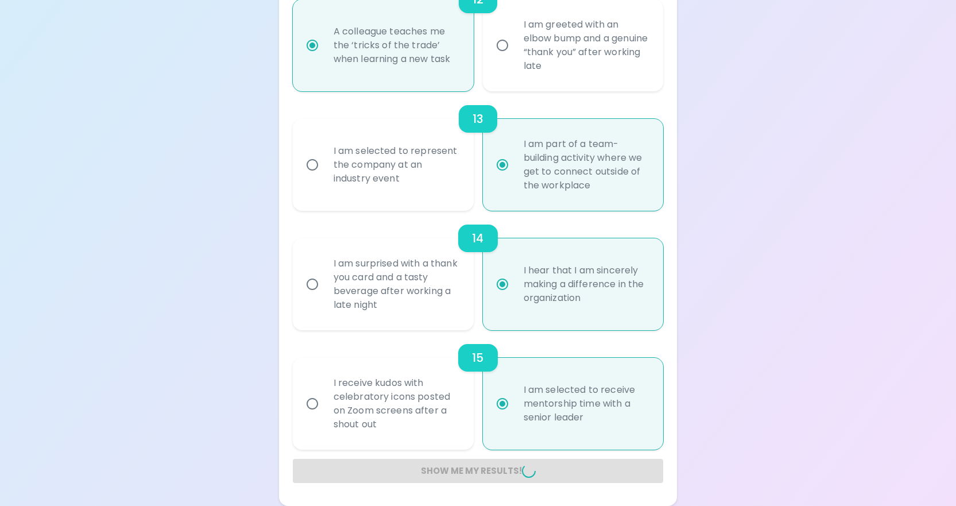
radio input "false"
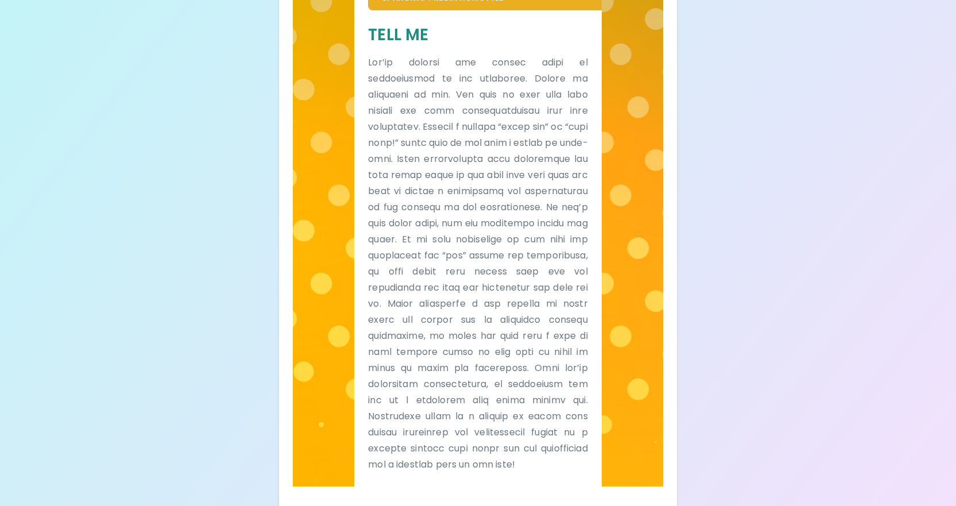
scroll to position [0, 0]
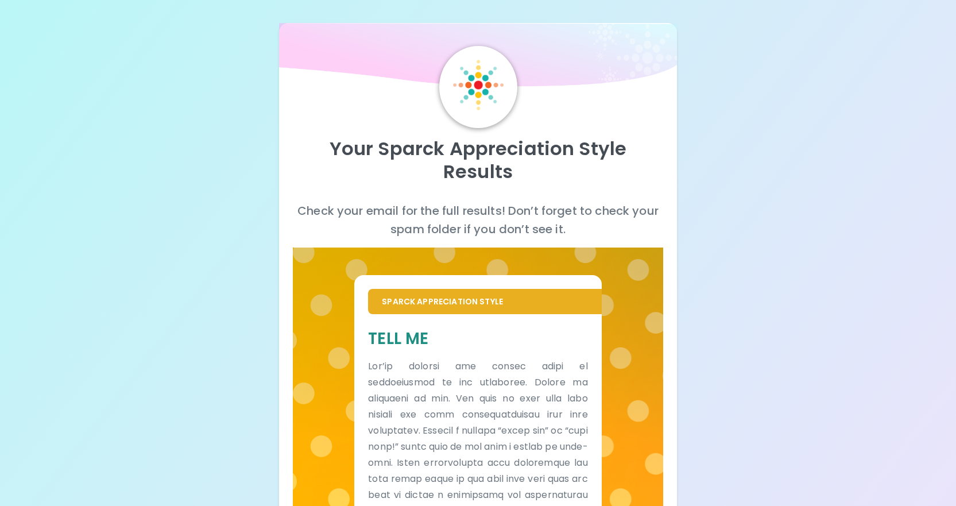
click at [880, 120] on div "Your Sparck Appreciation Style Results Check your email for the full results! D…" at bounding box center [478, 413] width 956 height 827
